Goal: Find specific page/section: Find specific page/section

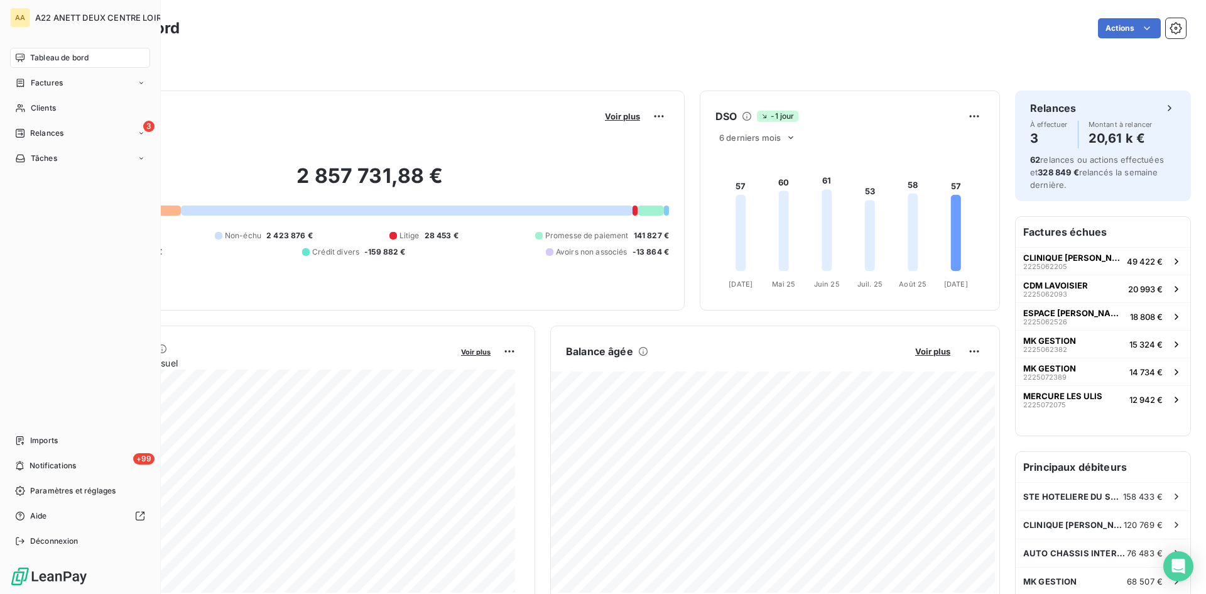
drag, startPoint x: 38, startPoint y: 109, endPoint x: 298, endPoint y: 64, distance: 263.4
click at [38, 109] on span "Clients" at bounding box center [43, 107] width 25 height 11
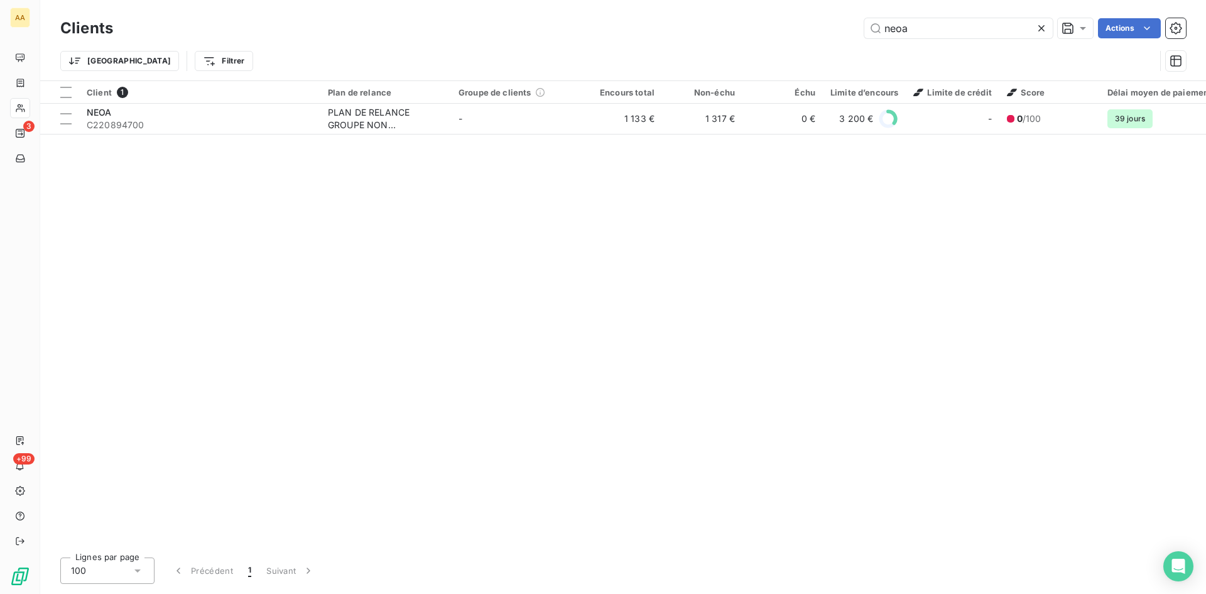
drag, startPoint x: 950, startPoint y: 27, endPoint x: 829, endPoint y: 33, distance: 120.8
click at [829, 33] on div "neoa Actions" at bounding box center [657, 28] width 1058 height 20
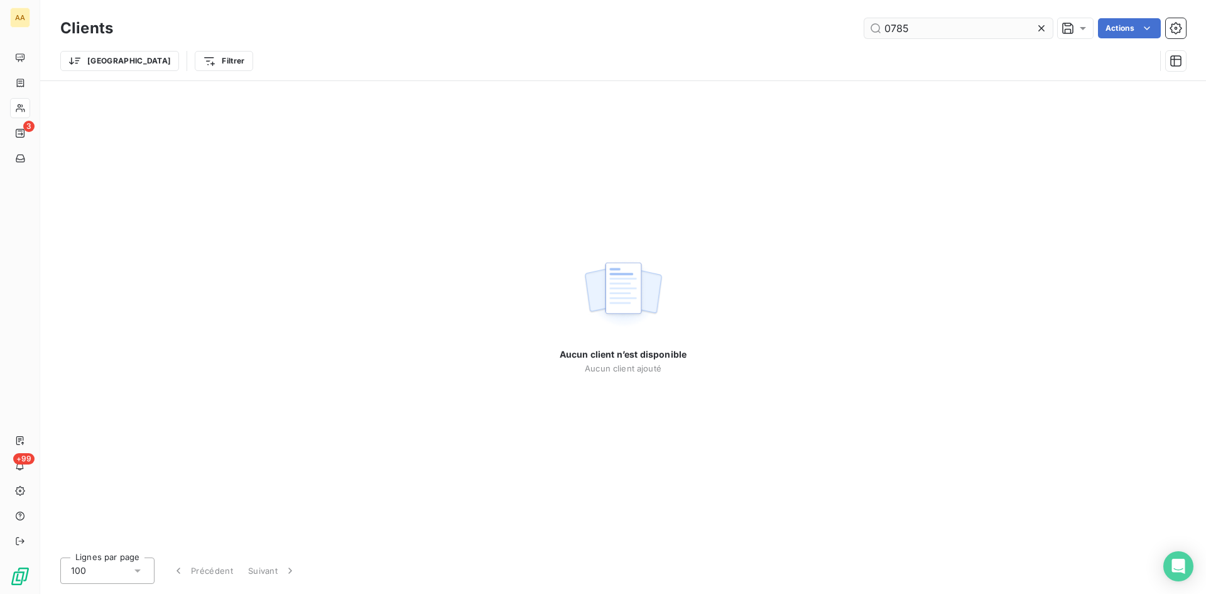
drag, startPoint x: 876, startPoint y: 35, endPoint x: 865, endPoint y: 35, distance: 11.3
click at [865, 35] on input "0785" at bounding box center [959, 28] width 188 height 20
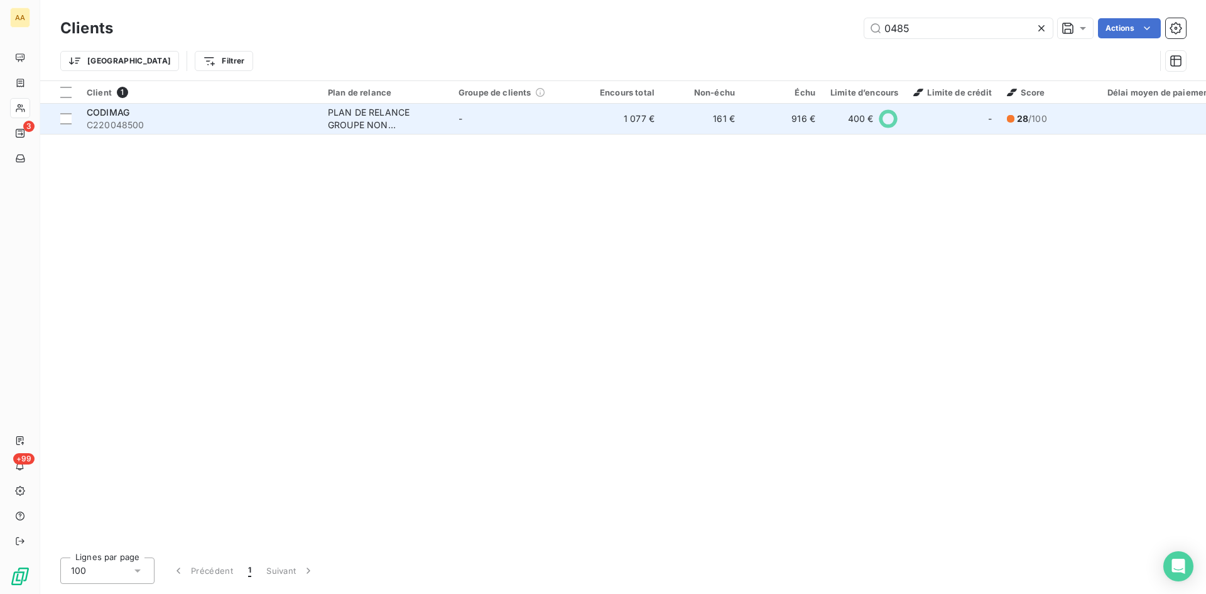
type input "0485"
click at [401, 123] on div "PLAN DE RELANCE GROUPE NON AUTOMATIQUE" at bounding box center [386, 118] width 116 height 25
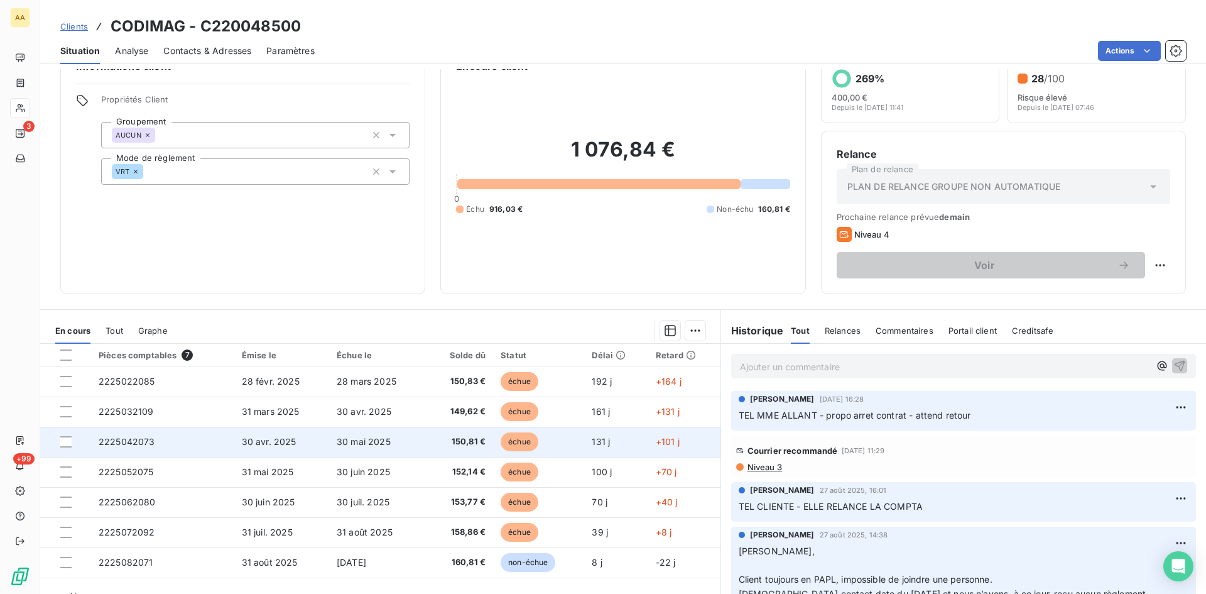
scroll to position [63, 0]
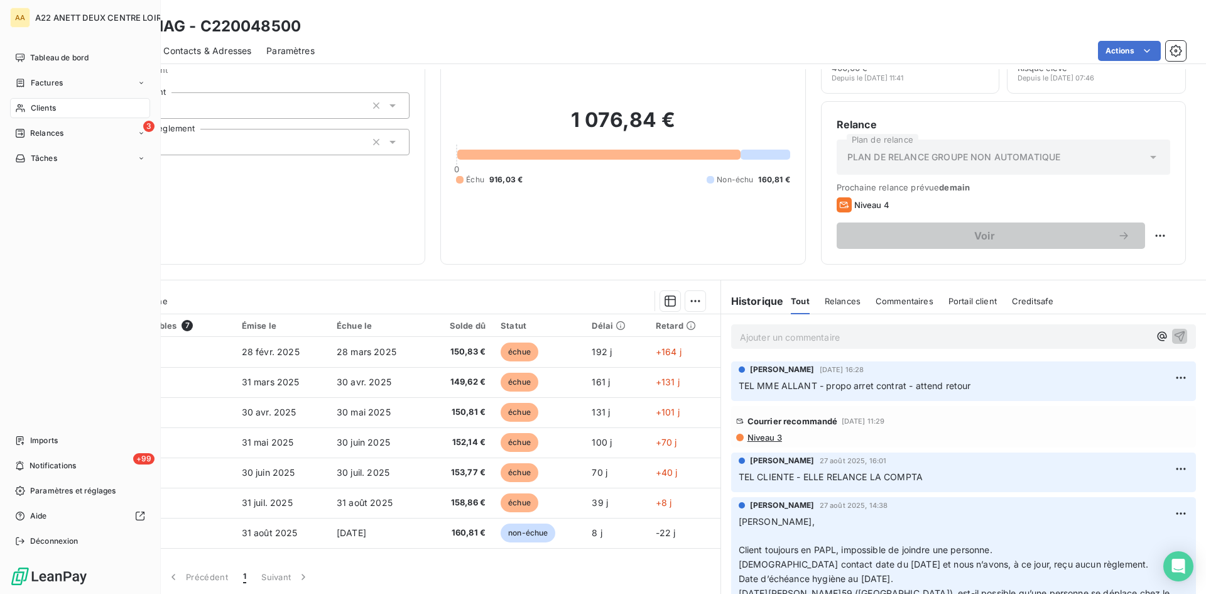
click at [35, 106] on span "Clients" at bounding box center [43, 107] width 25 height 11
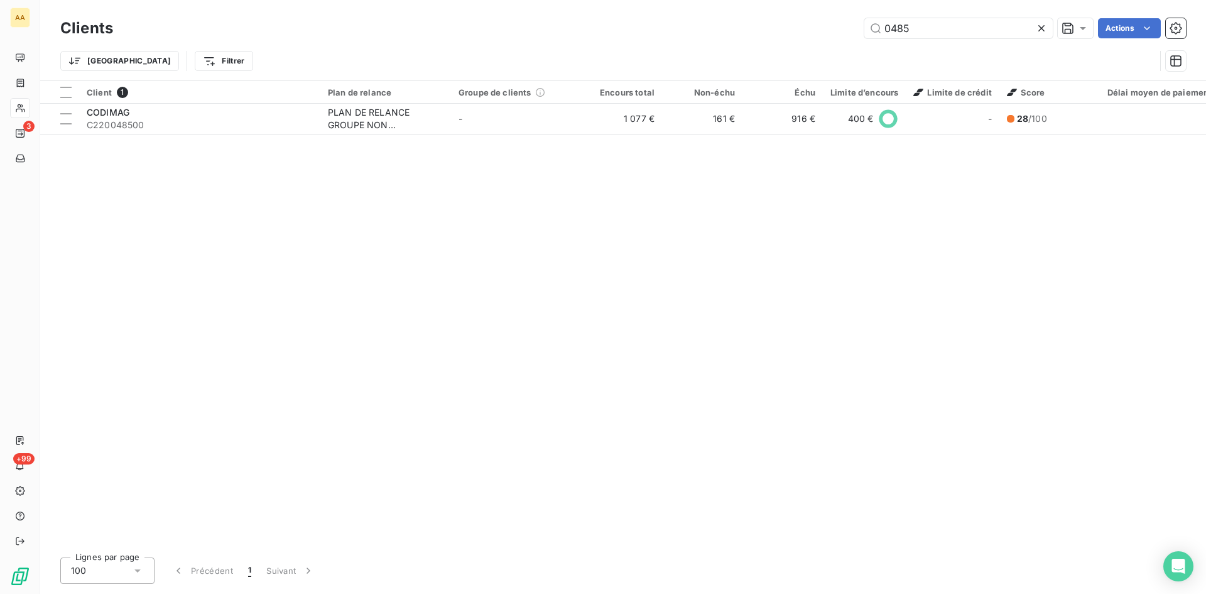
drag, startPoint x: 912, startPoint y: 30, endPoint x: 856, endPoint y: 39, distance: 57.3
click at [856, 39] on div "Clients 0485 Actions" at bounding box center [623, 28] width 1126 height 26
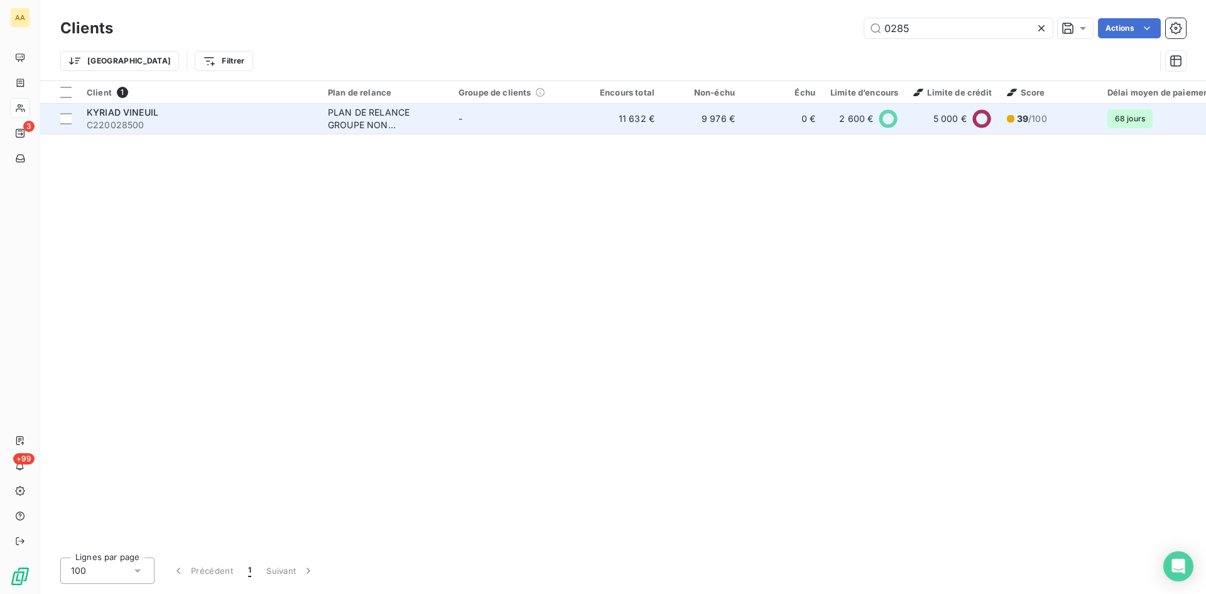
type input "0285"
click at [354, 120] on div "PLAN DE RELANCE GROUPE NON AUTOMATIQUE" at bounding box center [386, 118] width 116 height 25
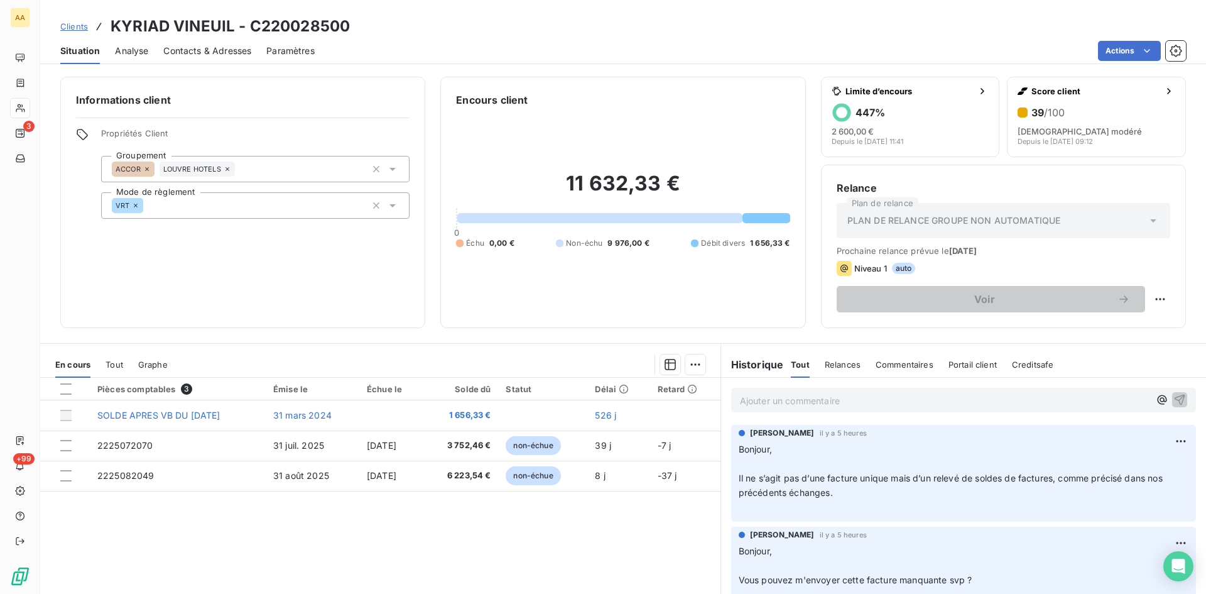
click at [769, 401] on p "Ajouter un commentaire ﻿" at bounding box center [945, 401] width 410 height 16
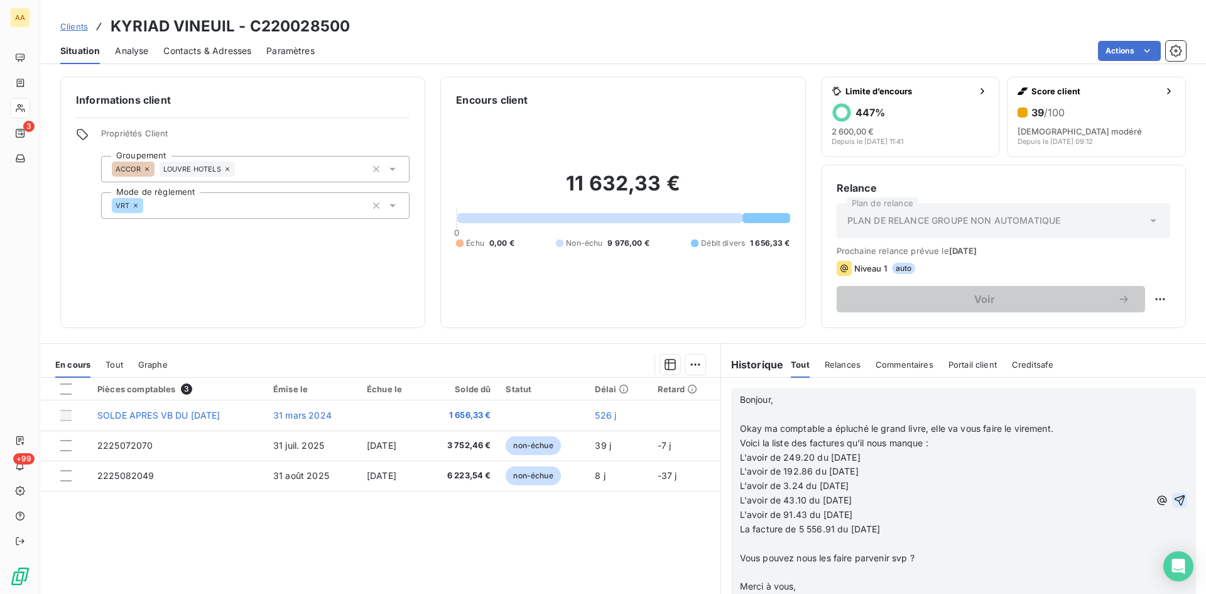
click at [1174, 498] on icon "button" at bounding box center [1180, 500] width 13 height 13
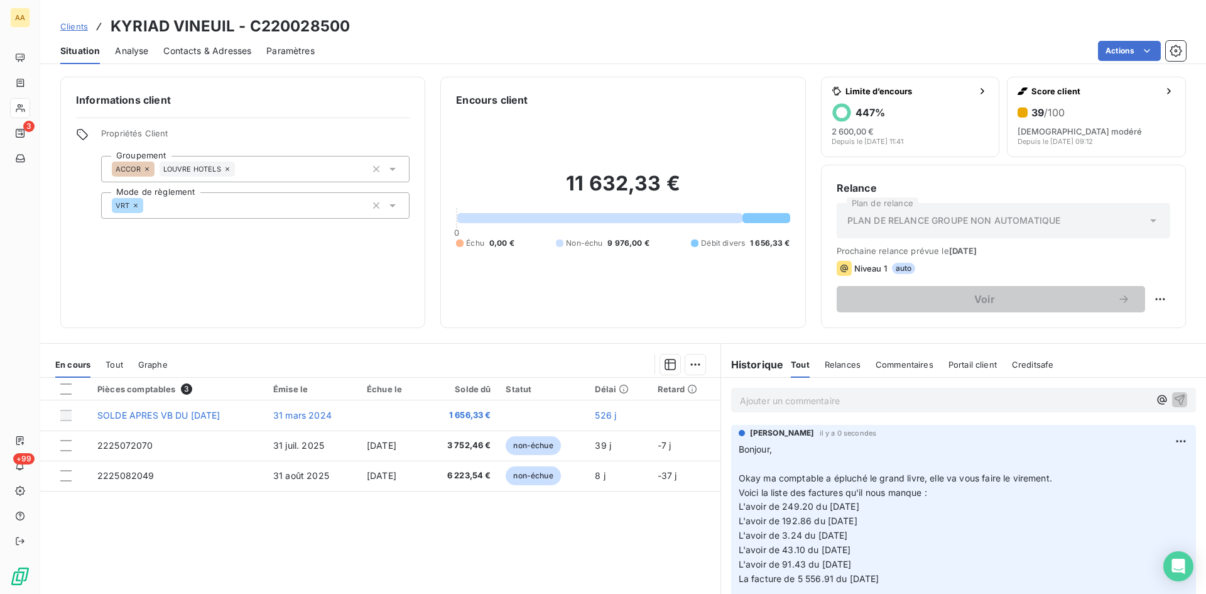
click at [792, 401] on p "Ajouter un commentaire ﻿" at bounding box center [945, 401] width 410 height 16
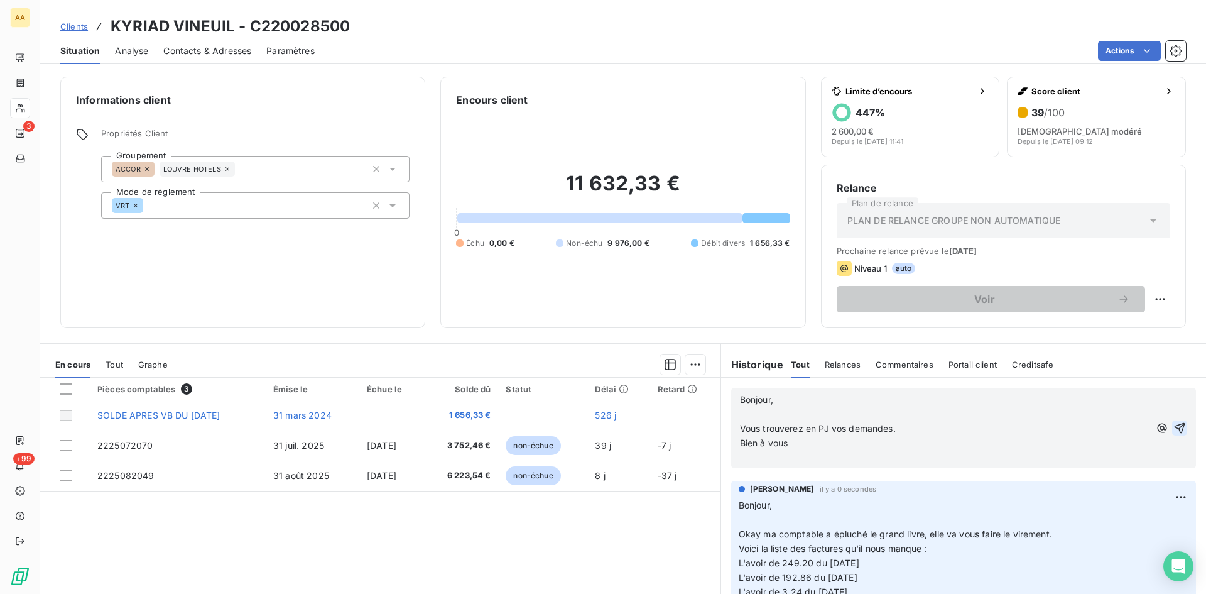
click at [1174, 425] on icon "button" at bounding box center [1180, 428] width 13 height 13
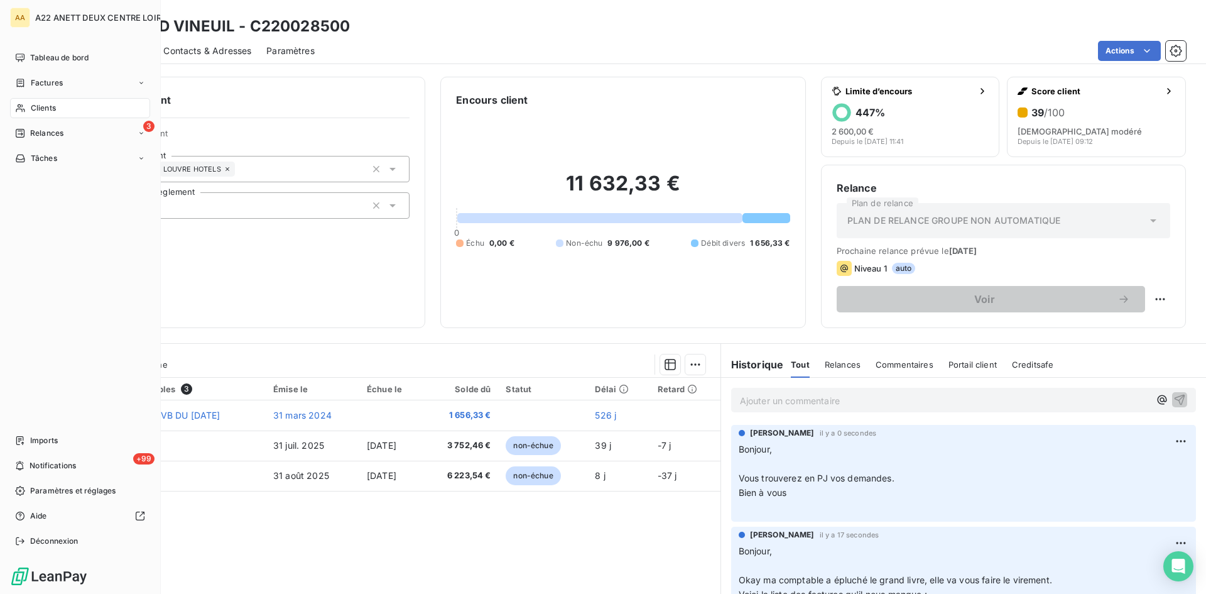
click at [41, 109] on span "Clients" at bounding box center [43, 107] width 25 height 11
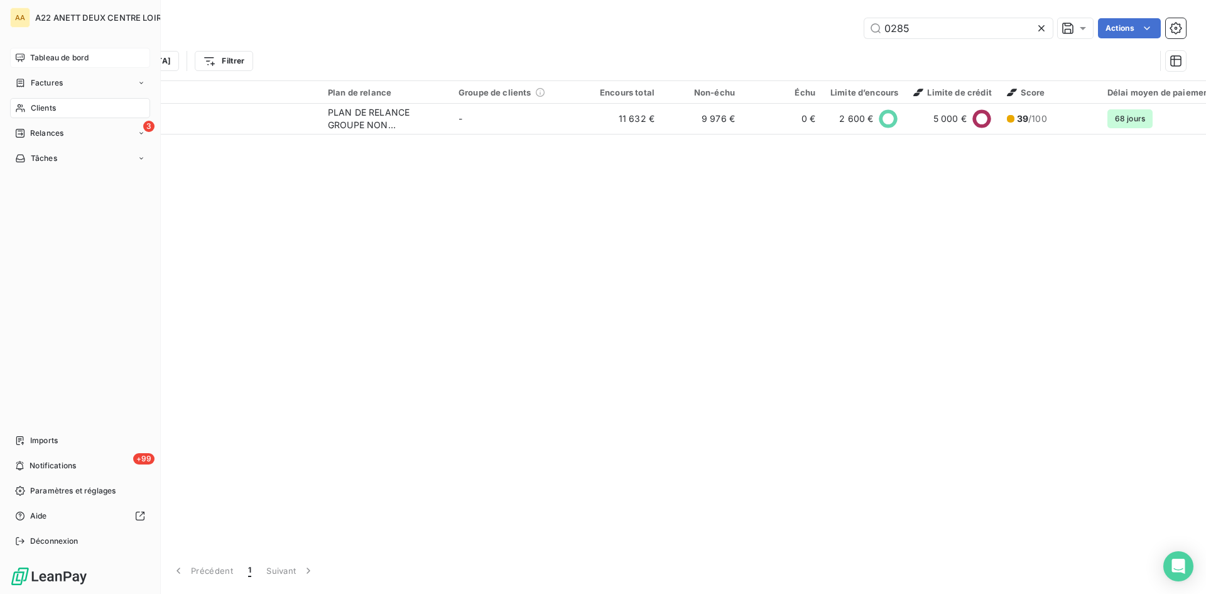
click at [31, 55] on span "Tableau de bord" at bounding box center [59, 57] width 58 height 11
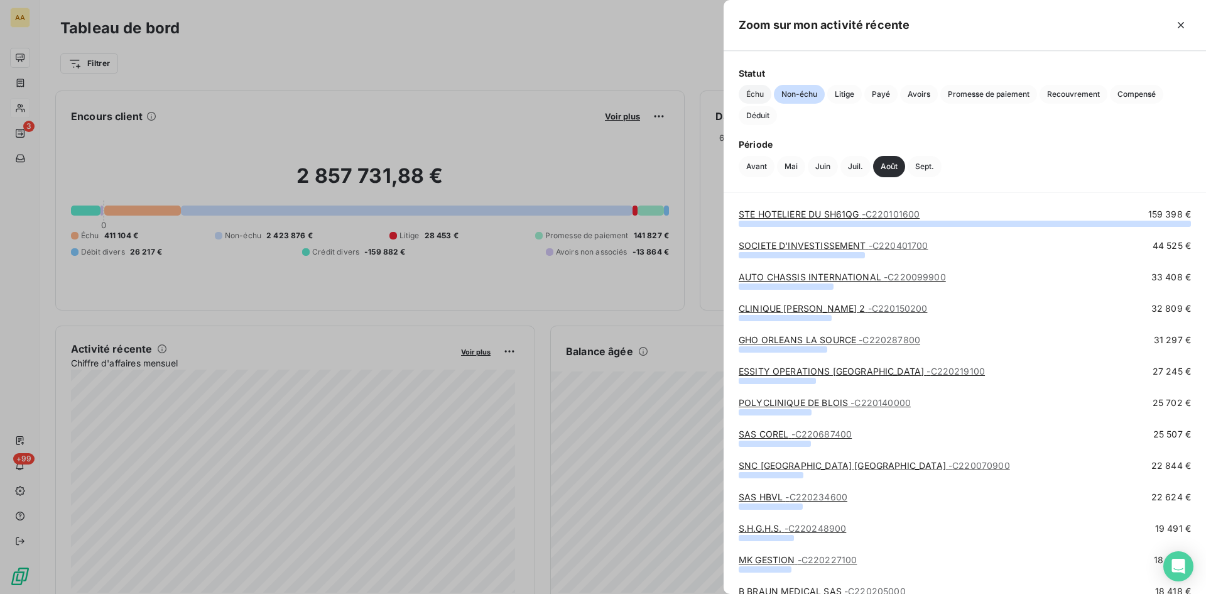
click at [751, 87] on span "Échu" at bounding box center [755, 94] width 33 height 19
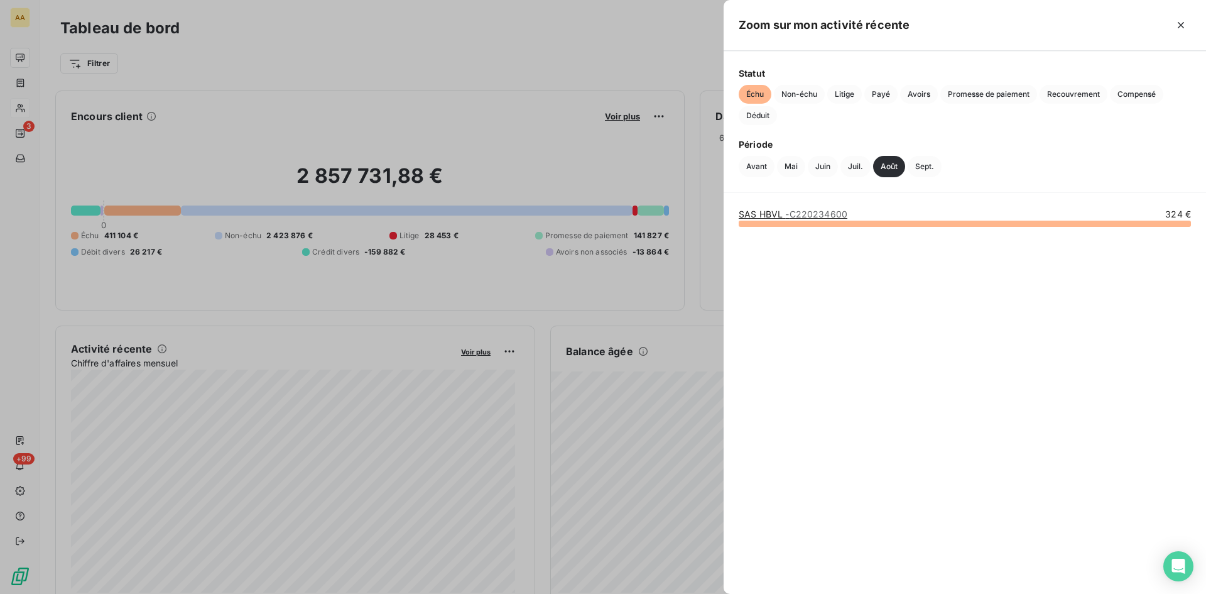
click at [818, 214] on span "- C220234600" at bounding box center [816, 214] width 62 height 11
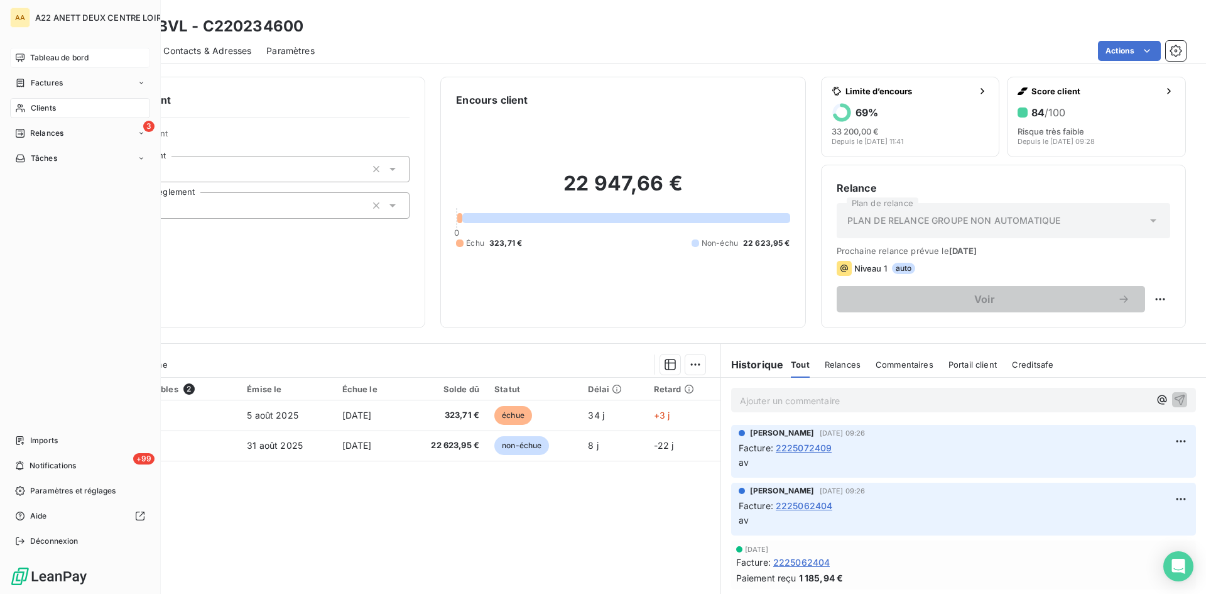
drag, startPoint x: 29, startPoint y: 107, endPoint x: 35, endPoint y: 106, distance: 6.6
click at [30, 107] on div "Clients" at bounding box center [80, 108] width 140 height 20
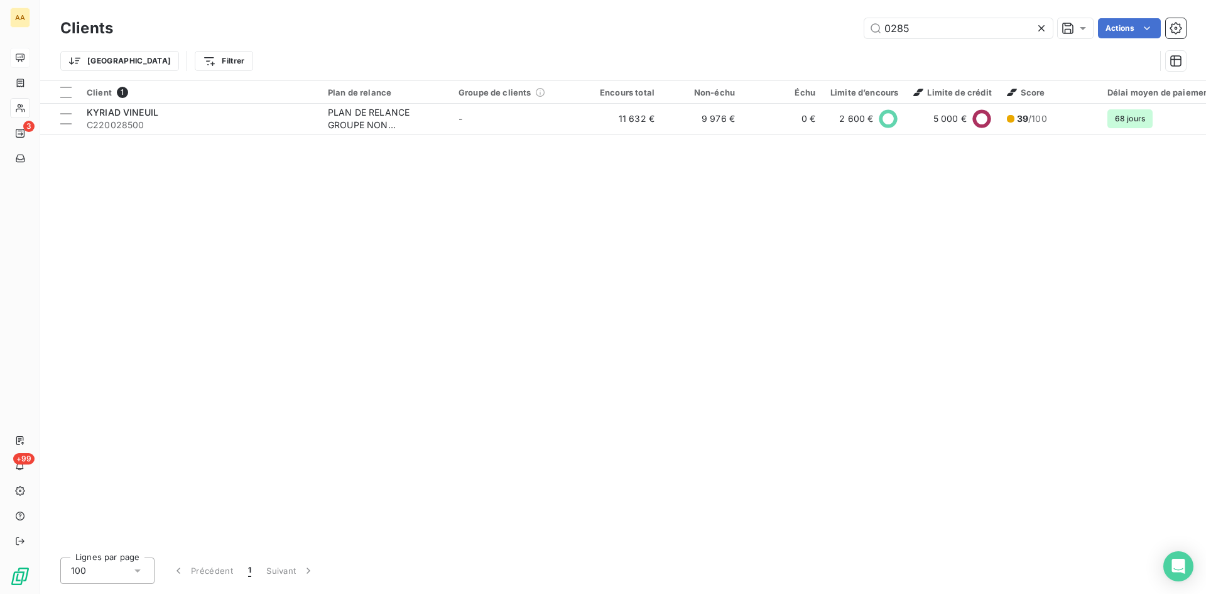
drag, startPoint x: 890, startPoint y: 35, endPoint x: 802, endPoint y: 35, distance: 88.0
click at [802, 35] on div "0285 Actions" at bounding box center [657, 28] width 1058 height 20
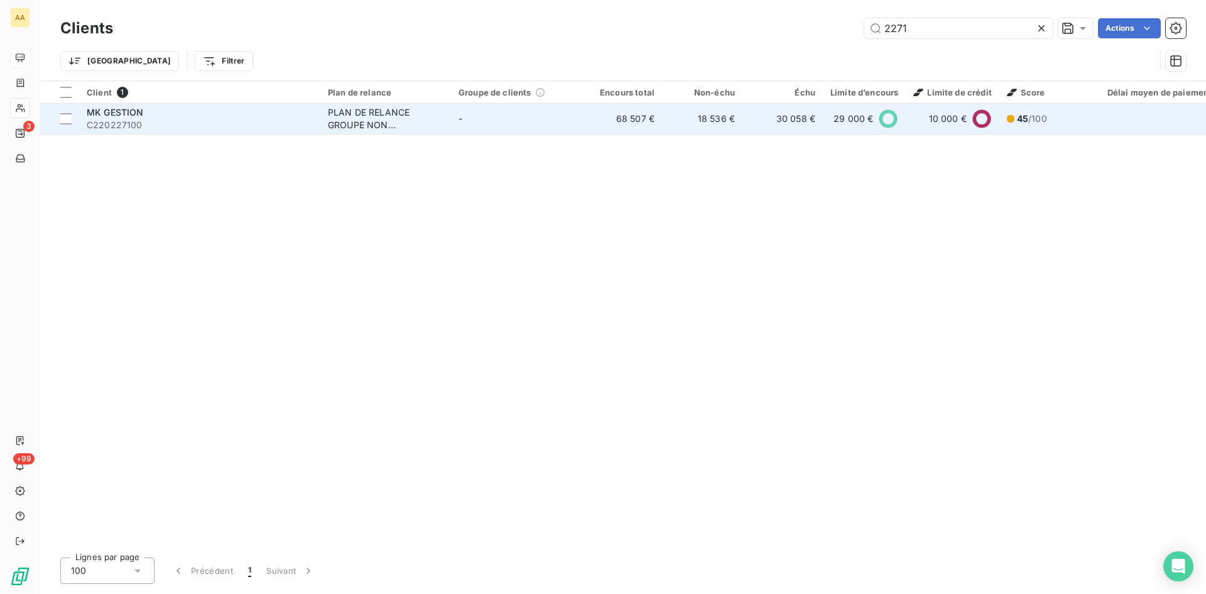
type input "2271"
click at [398, 110] on div "PLAN DE RELANCE GROUPE NON AUTOMATIQUE" at bounding box center [386, 118] width 116 height 25
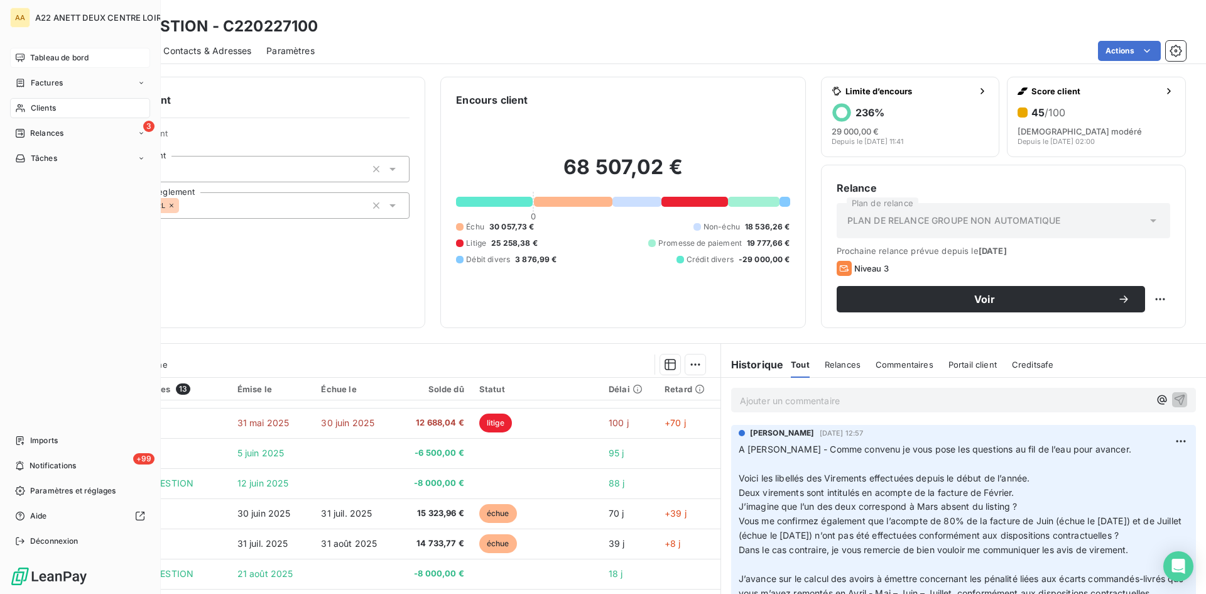
click at [46, 54] on span "Tableau de bord" at bounding box center [59, 57] width 58 height 11
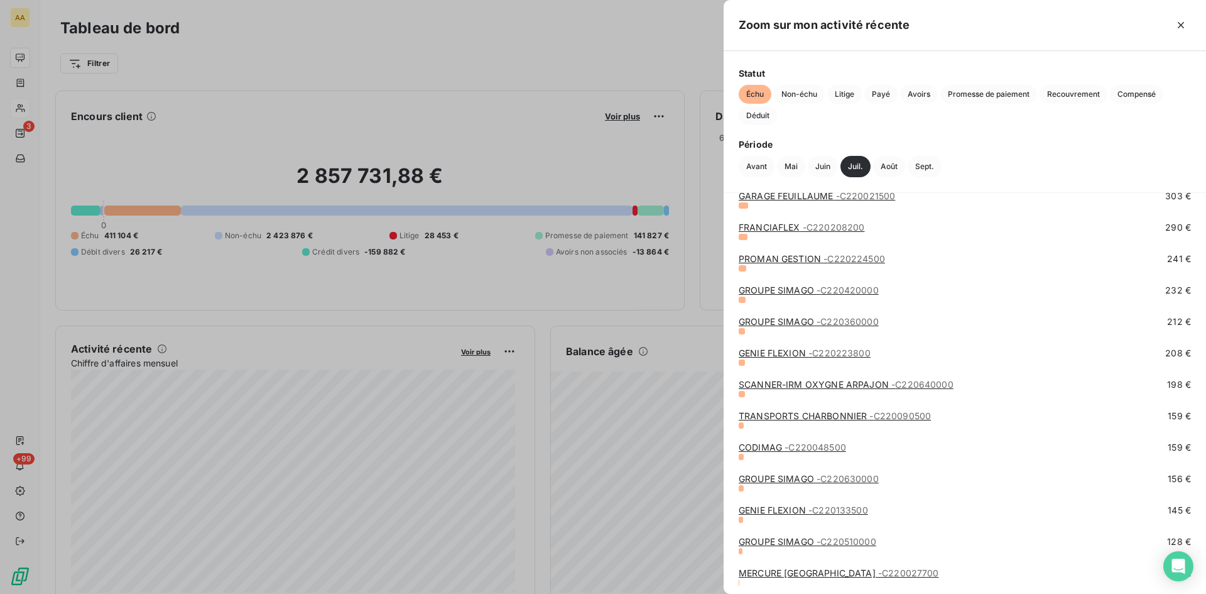
scroll to position [1749, 0]
